Goal: Transaction & Acquisition: Purchase product/service

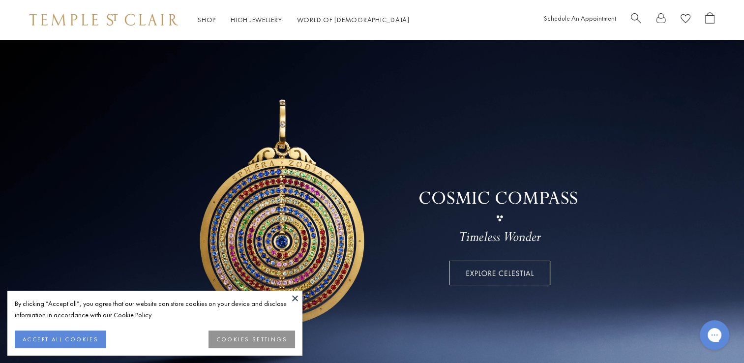
click at [631, 17] on span "Search" at bounding box center [635, 17] width 10 height 10
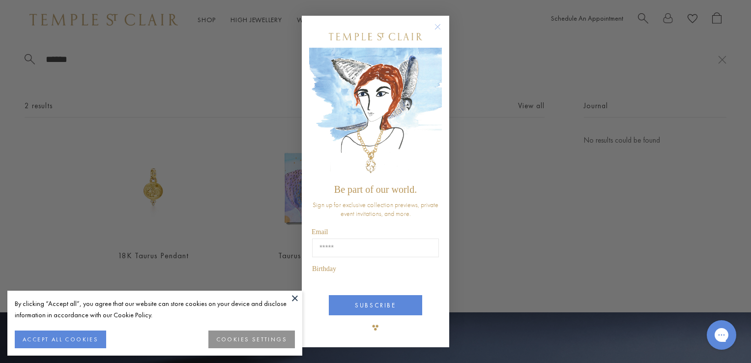
type input "******"
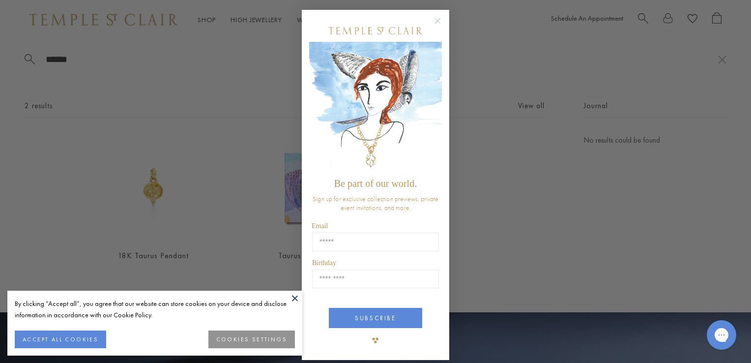
click at [435, 25] on circle "Close dialog" at bounding box center [438, 21] width 12 height 12
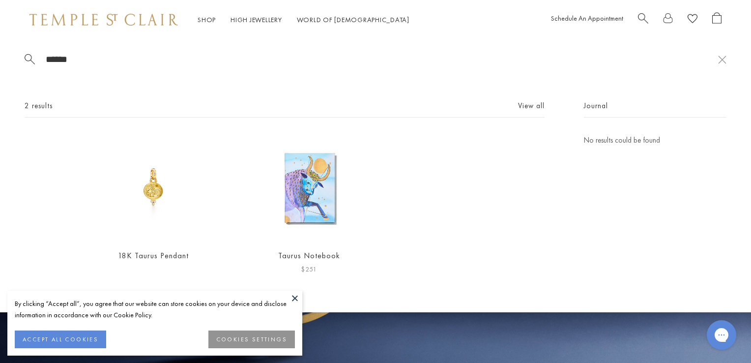
click at [306, 213] on img at bounding box center [309, 187] width 107 height 107
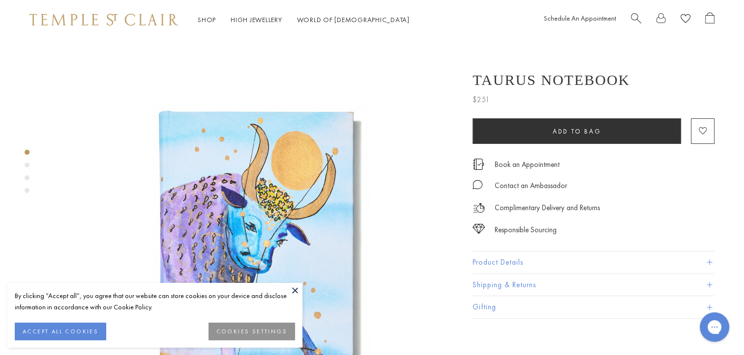
click at [57, 336] on button "ACCEPT ALL COOKIES" at bounding box center [60, 332] width 91 height 18
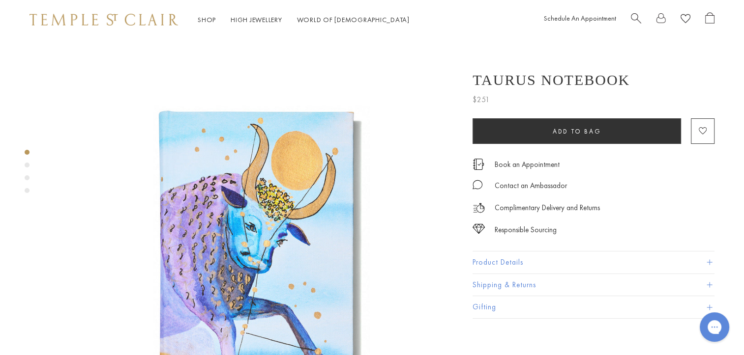
click at [27, 166] on div "Product gallery navigation" at bounding box center [27, 165] width 5 height 5
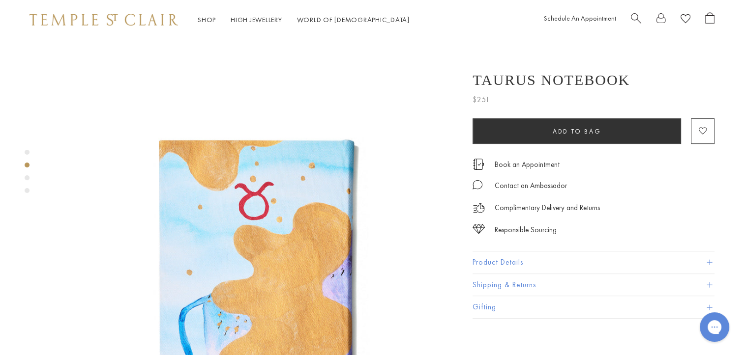
scroll to position [409, 0]
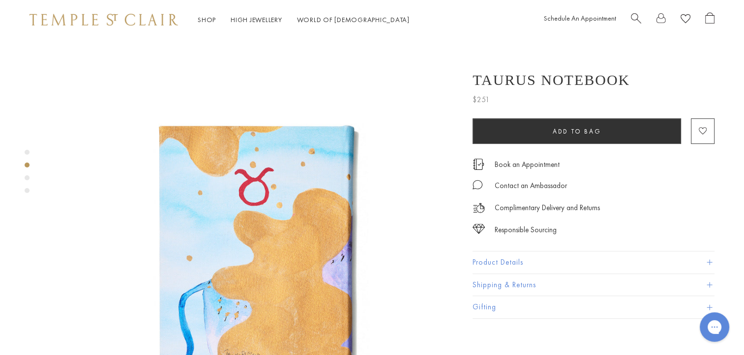
click at [27, 181] on div "Product gallery navigation" at bounding box center [27, 174] width 5 height 54
click at [26, 176] on div "Product gallery navigation" at bounding box center [27, 177] width 5 height 5
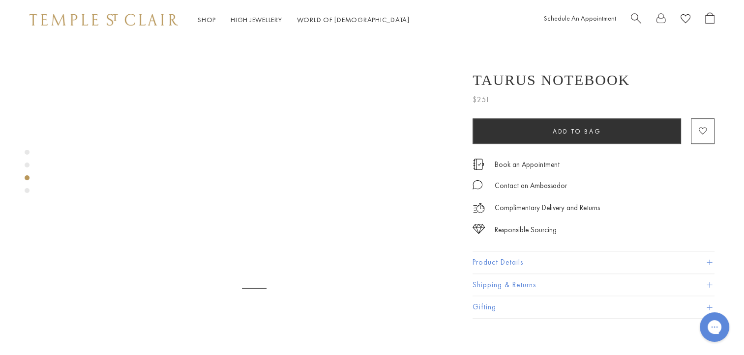
scroll to position [819, 0]
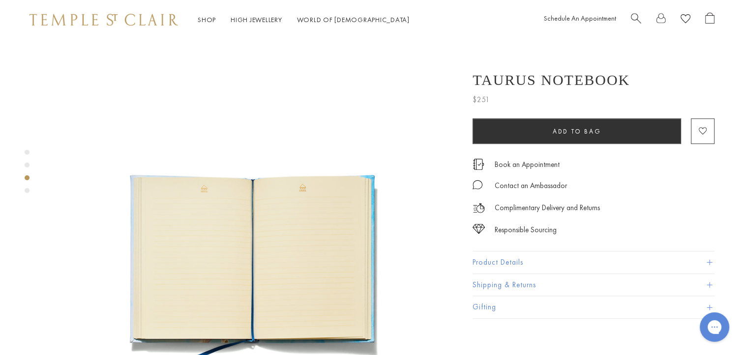
click at [28, 190] on div "Product gallery navigation" at bounding box center [27, 190] width 5 height 5
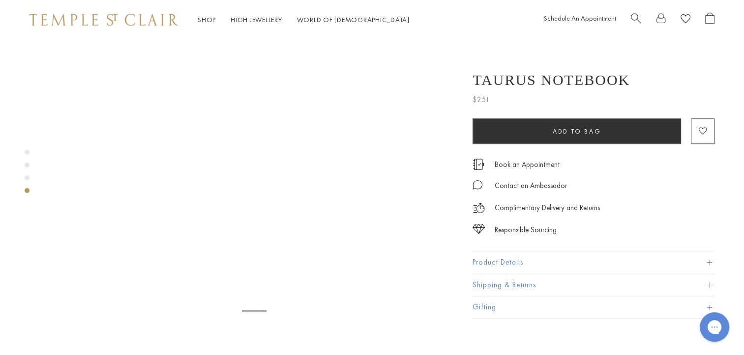
scroll to position [1228, 0]
